Goal: Information Seeking & Learning: Learn about a topic

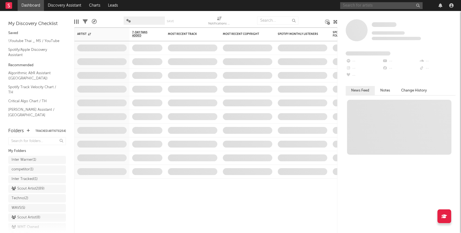
click at [346, 7] on input "text" at bounding box center [381, 5] width 82 height 7
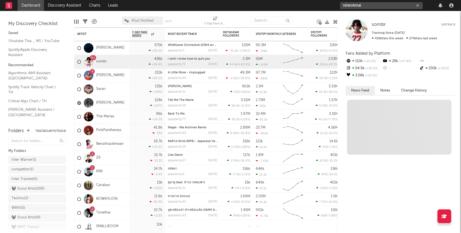
click at [370, 4] on input "nineokmai" at bounding box center [381, 5] width 82 height 7
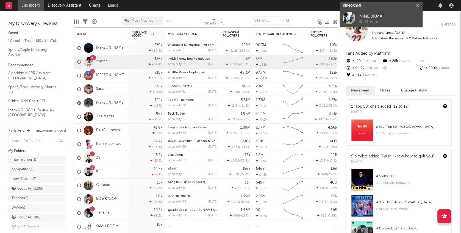
type input "nineokmai"
click at [365, 18] on div "NINEOKMAI" at bounding box center [389, 16] width 60 height 7
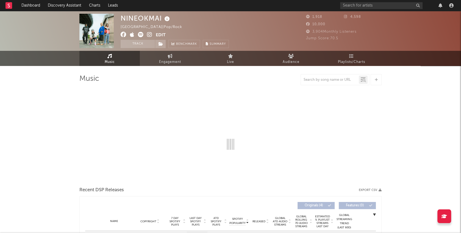
select select "1w"
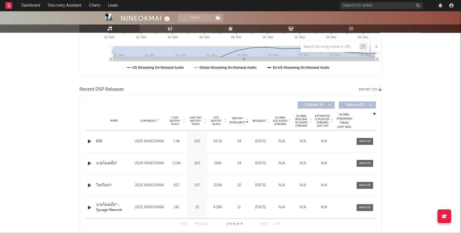
scroll to position [175, 0]
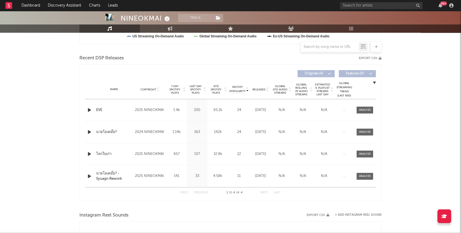
click at [432, 88] on div "NINEOKMAI Track [GEOGRAPHIC_DATA] | Pop/Rock Edit Track Benchmark Summary 1,918…" at bounding box center [230, 94] width 461 height 516
